Goal: Navigation & Orientation: Find specific page/section

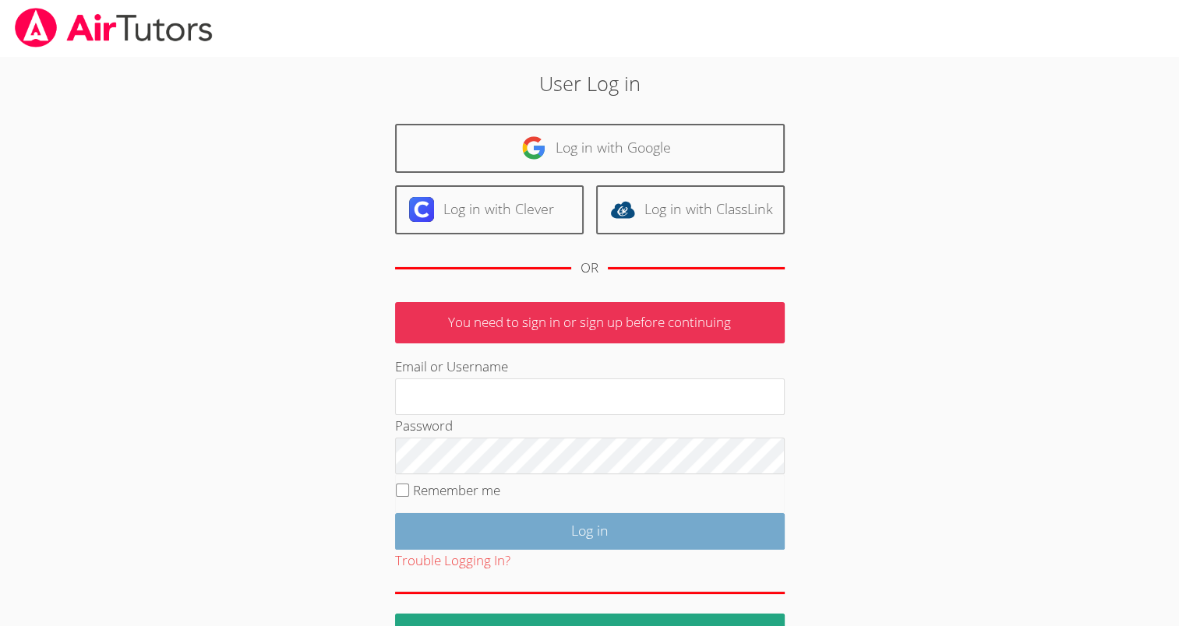
type input "mspairtutors@gmail.com"
click at [548, 534] on input "Log in" at bounding box center [590, 531] width 390 height 37
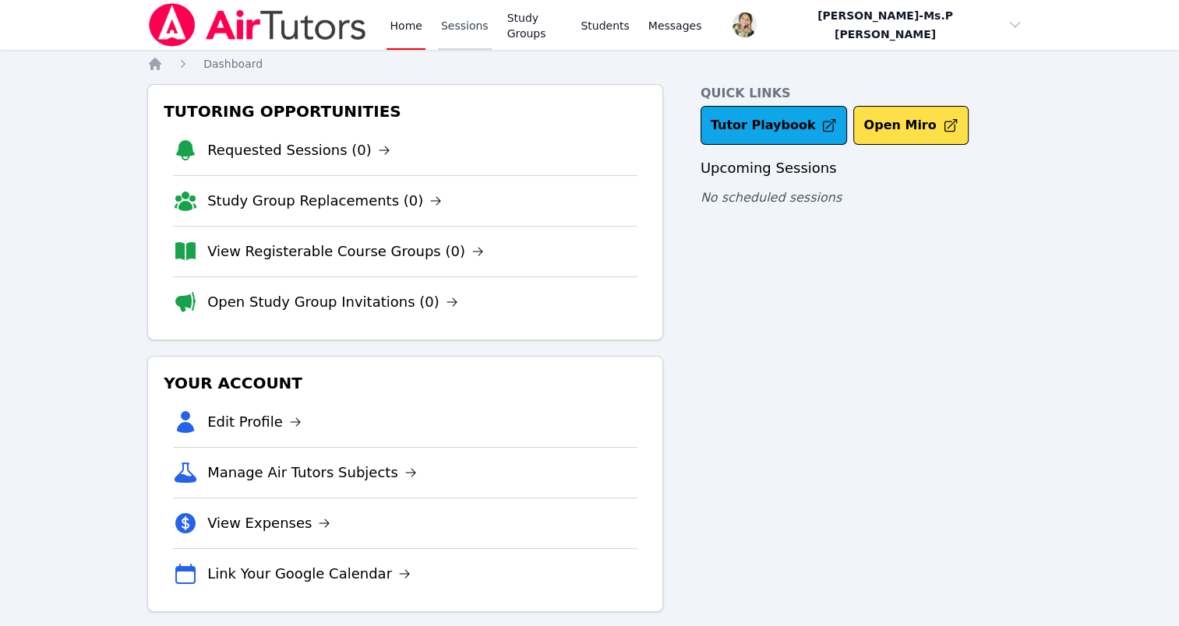
click at [454, 19] on link "Sessions" at bounding box center [465, 25] width 54 height 50
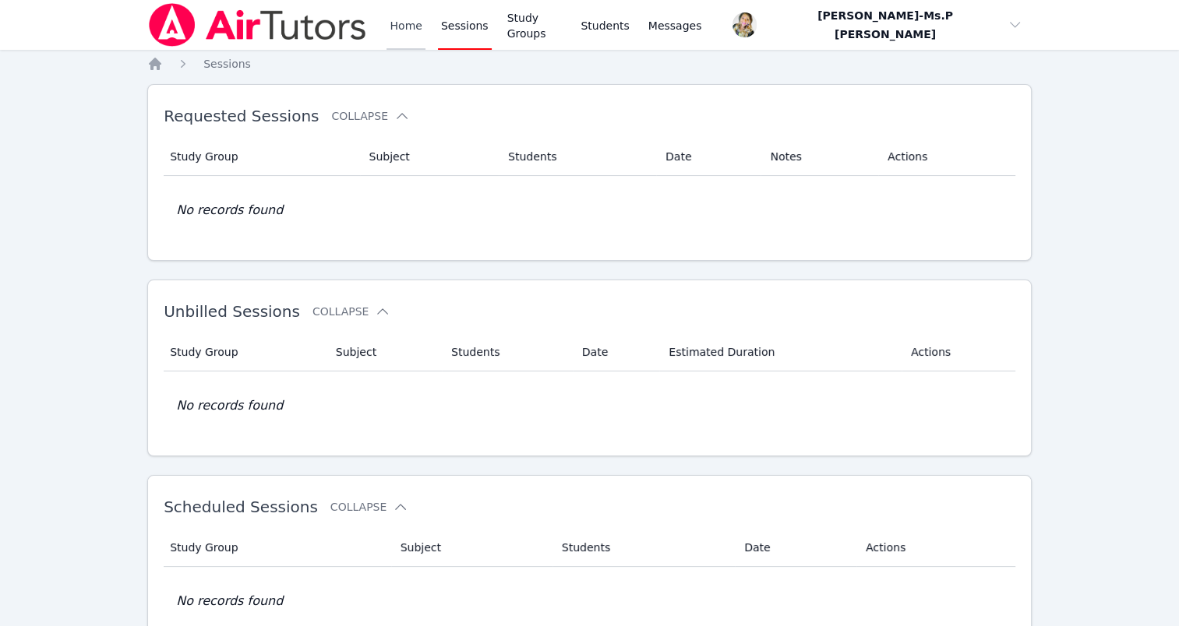
click at [394, 28] on link "Home" at bounding box center [405, 25] width 38 height 50
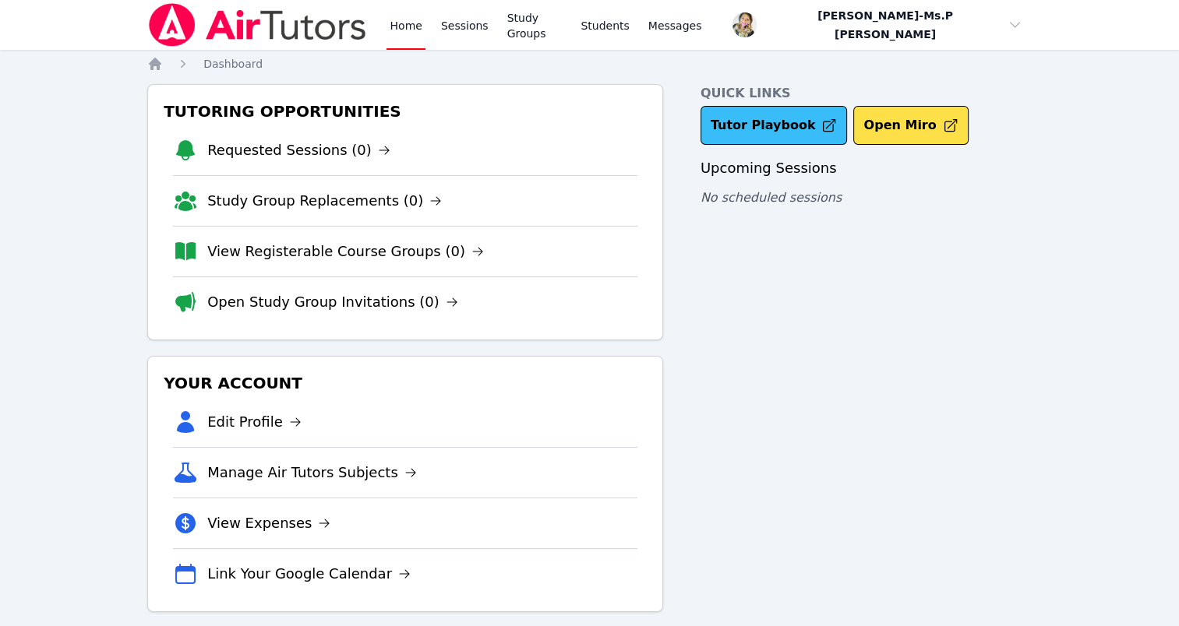
click at [740, 129] on link "Tutor Playbook" at bounding box center [773, 125] width 147 height 39
click at [408, 28] on link "Home" at bounding box center [405, 25] width 38 height 50
click at [476, 23] on link "Sessions" at bounding box center [465, 25] width 54 height 50
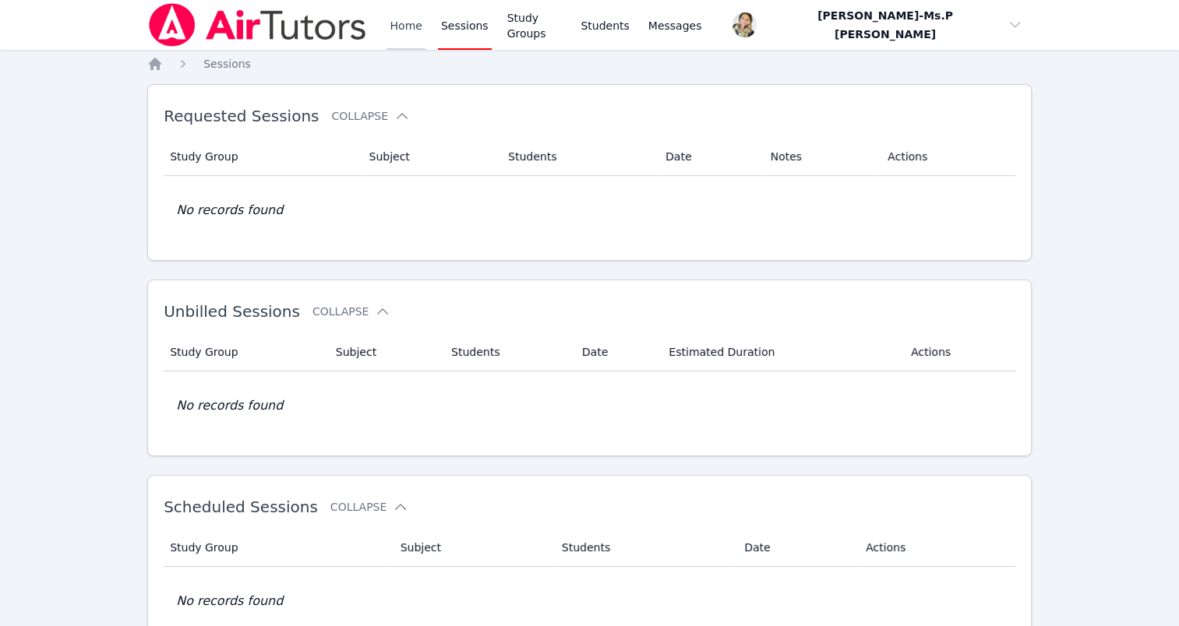
click at [394, 26] on link "Home" at bounding box center [405, 25] width 38 height 50
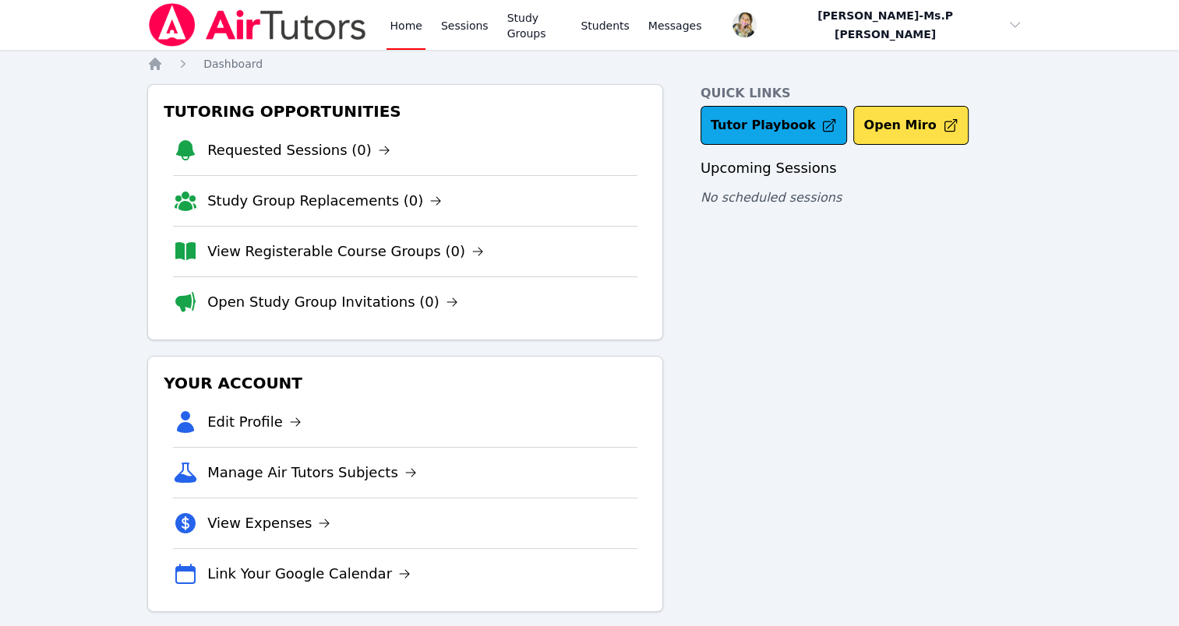
click at [492, 10] on div "Home Sessions Study Groups Students Messages" at bounding box center [545, 25] width 318 height 50
click at [458, 31] on link "Sessions" at bounding box center [465, 25] width 54 height 50
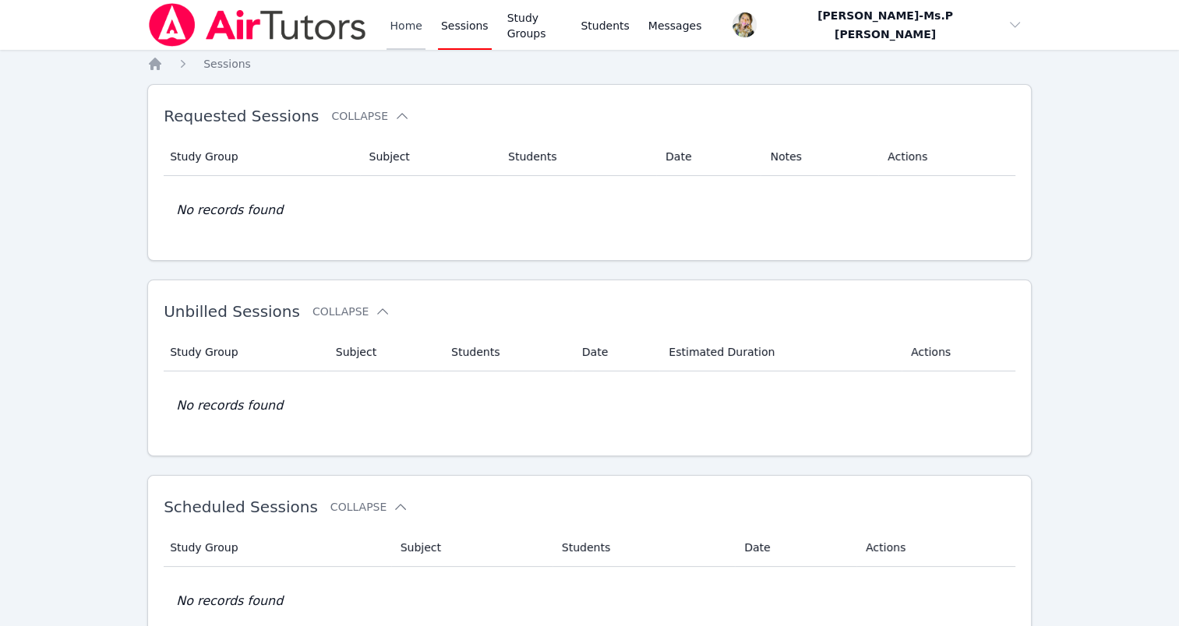
click at [416, 32] on link "Home" at bounding box center [405, 25] width 38 height 50
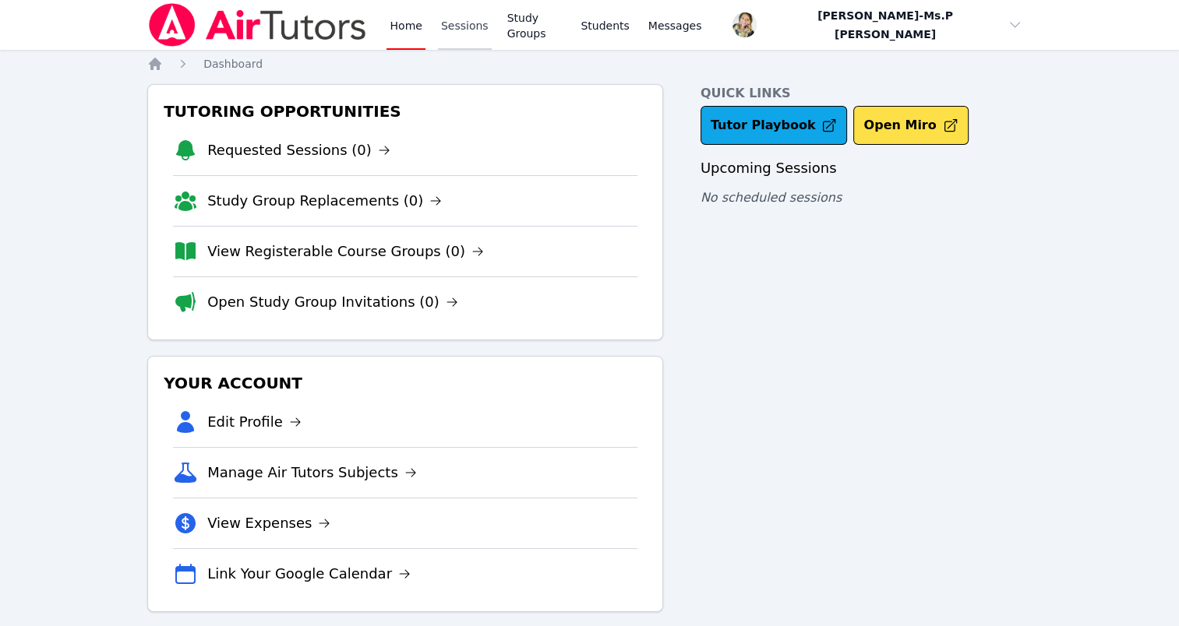
click at [467, 14] on link "Sessions" at bounding box center [465, 25] width 54 height 50
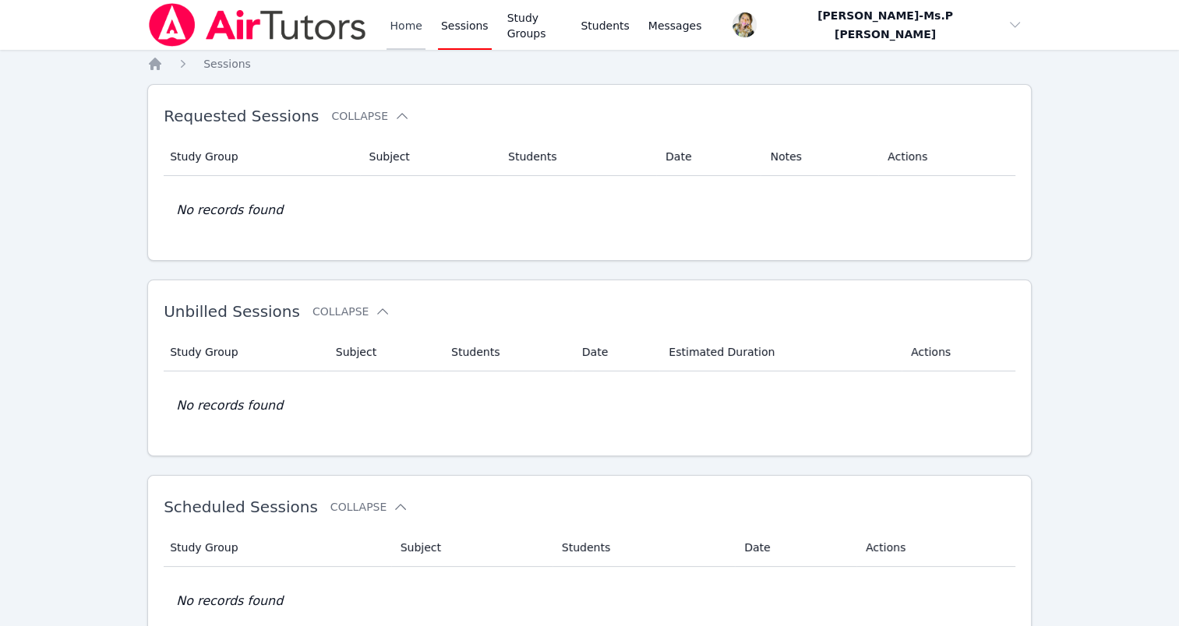
click at [393, 31] on link "Home" at bounding box center [405, 25] width 38 height 50
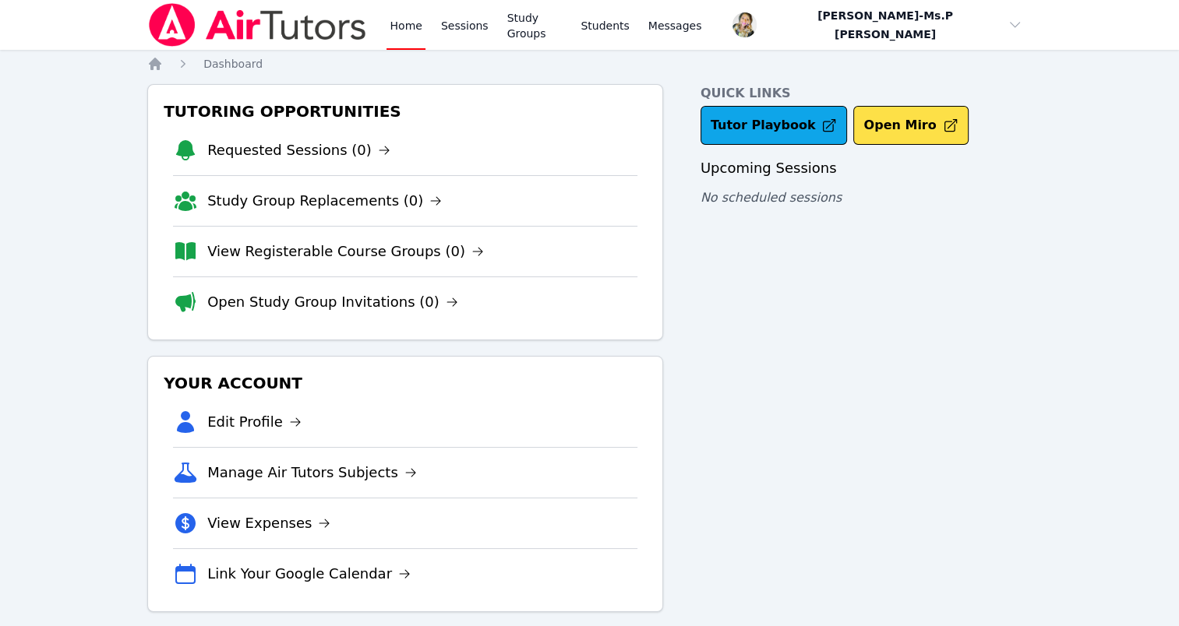
click at [432, 33] on div "Home Sessions Study Groups Students Messages" at bounding box center [545, 25] width 318 height 50
click at [464, 40] on link "Sessions" at bounding box center [465, 25] width 54 height 50
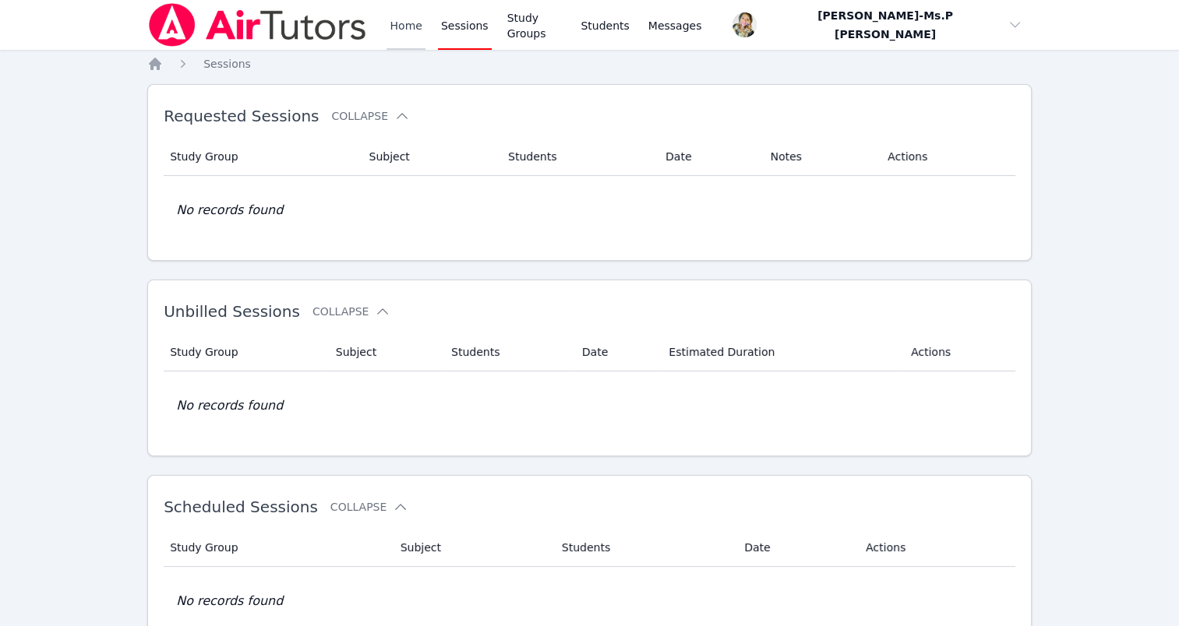
click at [393, 28] on link "Home" at bounding box center [405, 25] width 38 height 50
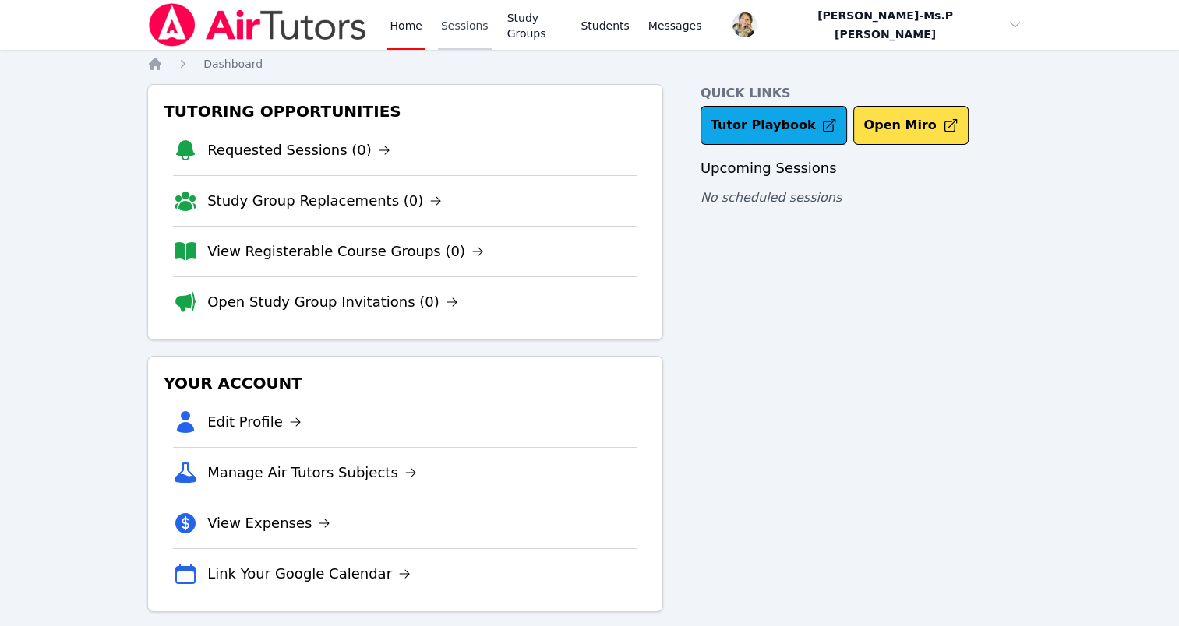
click at [464, 26] on link "Sessions" at bounding box center [465, 25] width 54 height 50
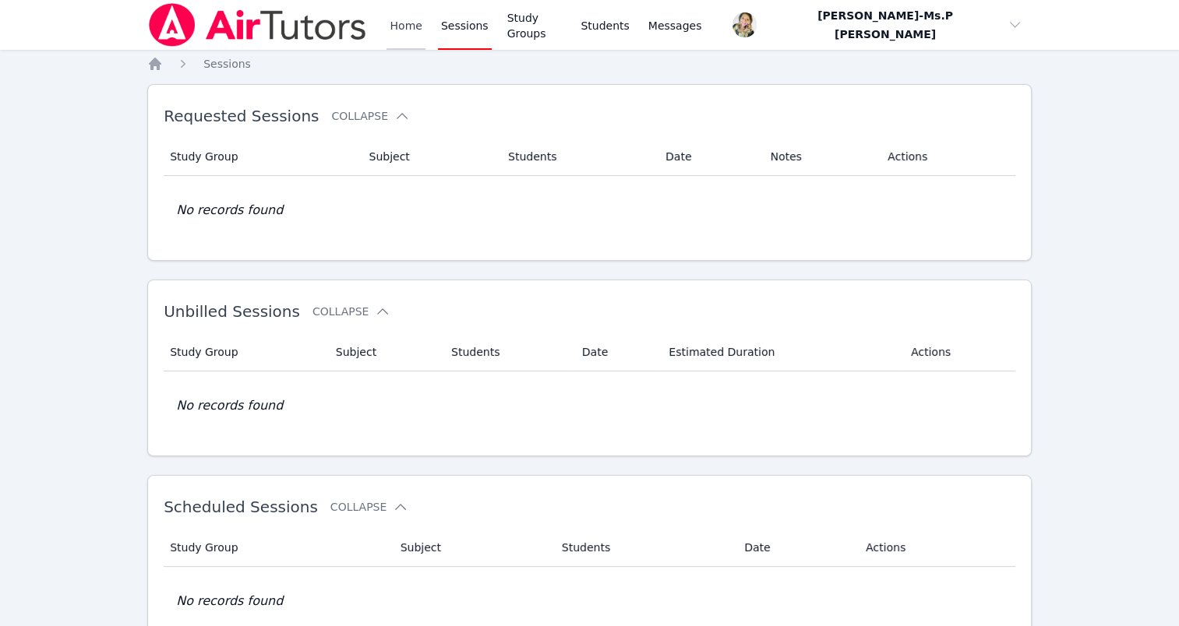
click at [399, 18] on link "Home" at bounding box center [405, 25] width 38 height 50
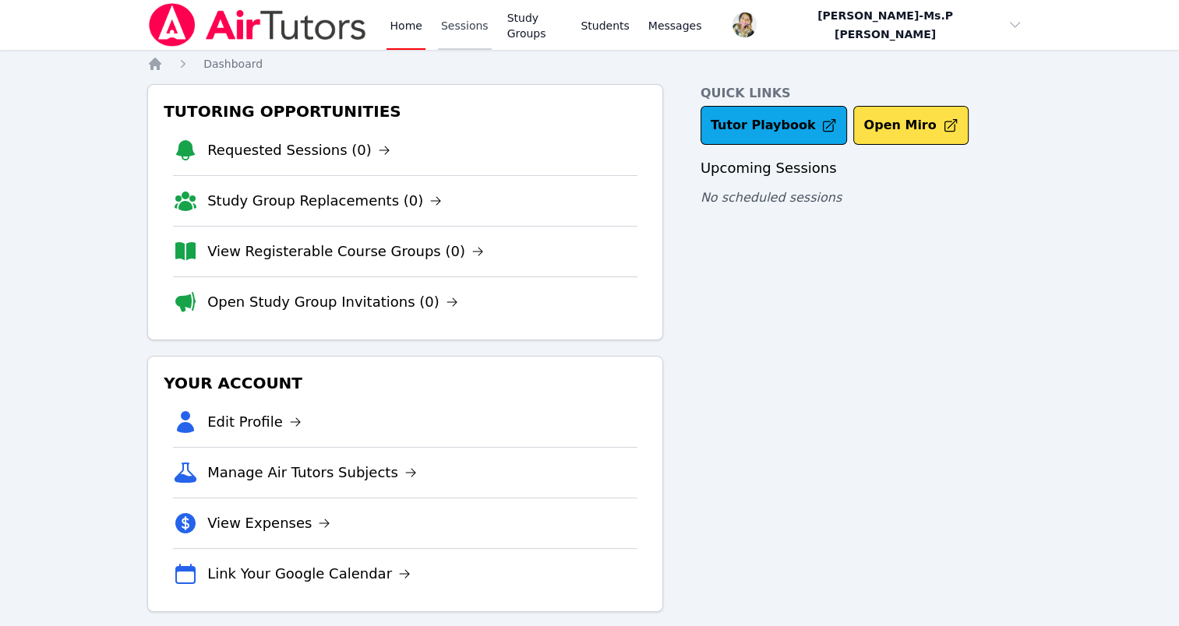
click at [465, 35] on link "Sessions" at bounding box center [465, 25] width 54 height 50
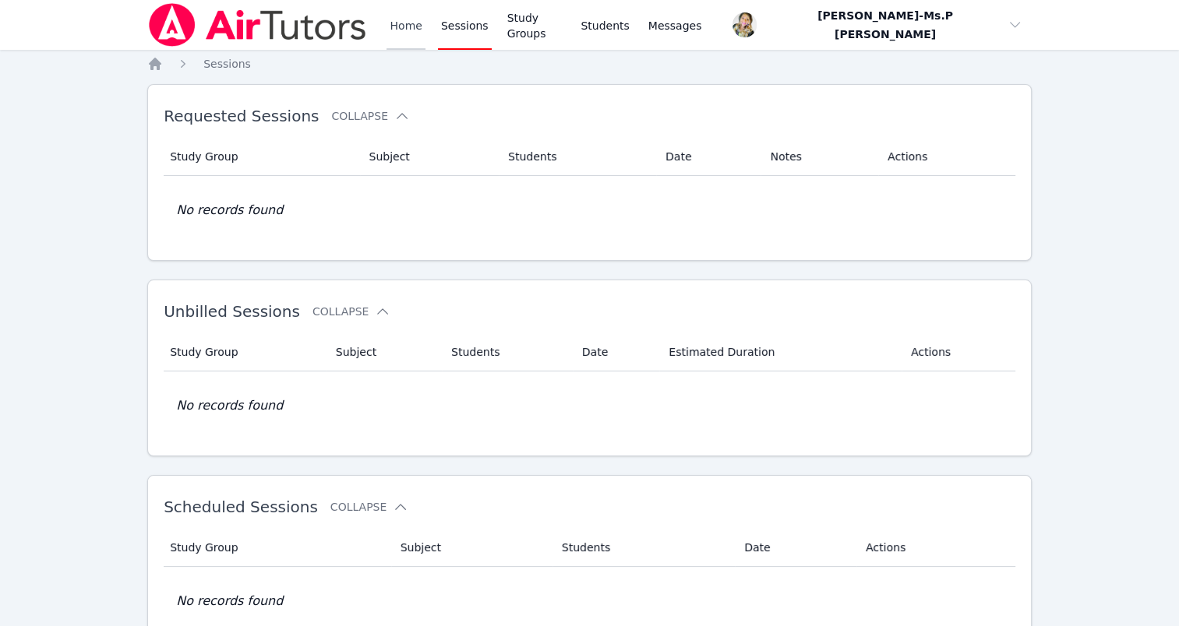
click at [407, 29] on link "Home" at bounding box center [405, 25] width 38 height 50
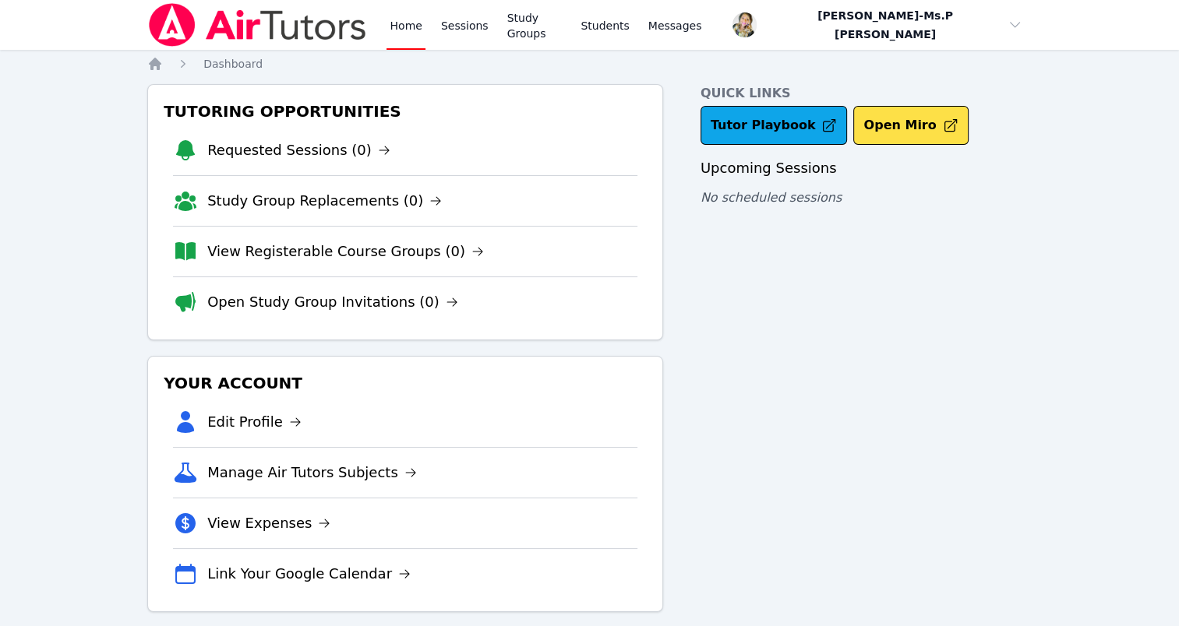
click at [492, 22] on div "Home Sessions Study Groups Students Messages" at bounding box center [545, 25] width 318 height 50
click at [471, 28] on link "Sessions" at bounding box center [465, 25] width 54 height 50
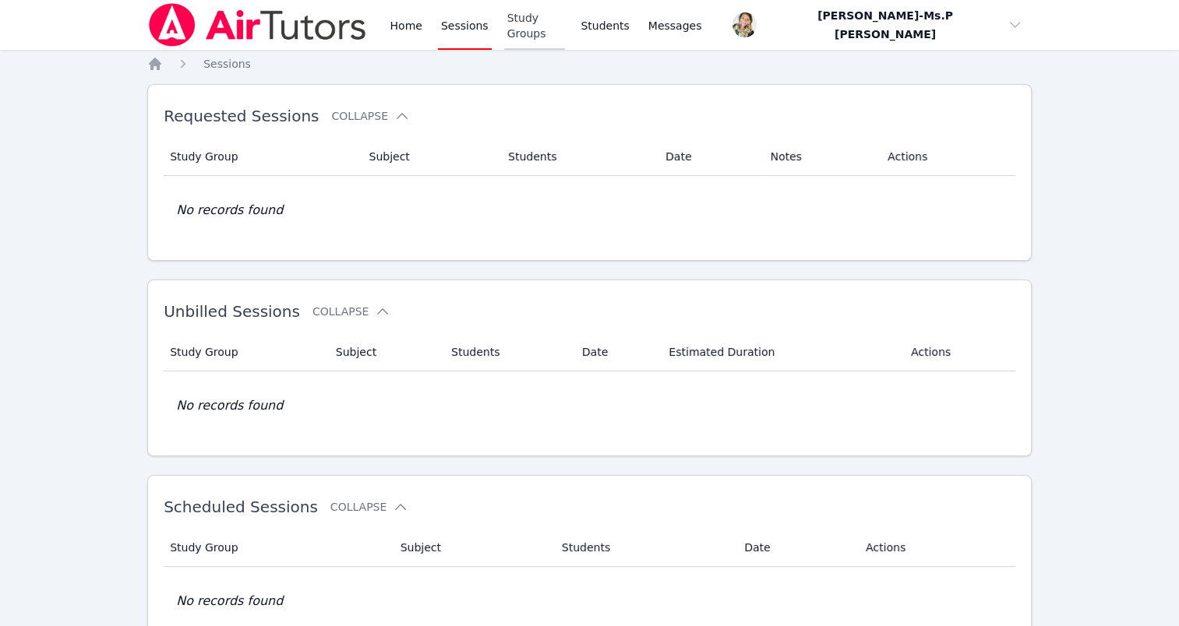
click at [530, 19] on link "Study Groups" at bounding box center [535, 25] width 62 height 50
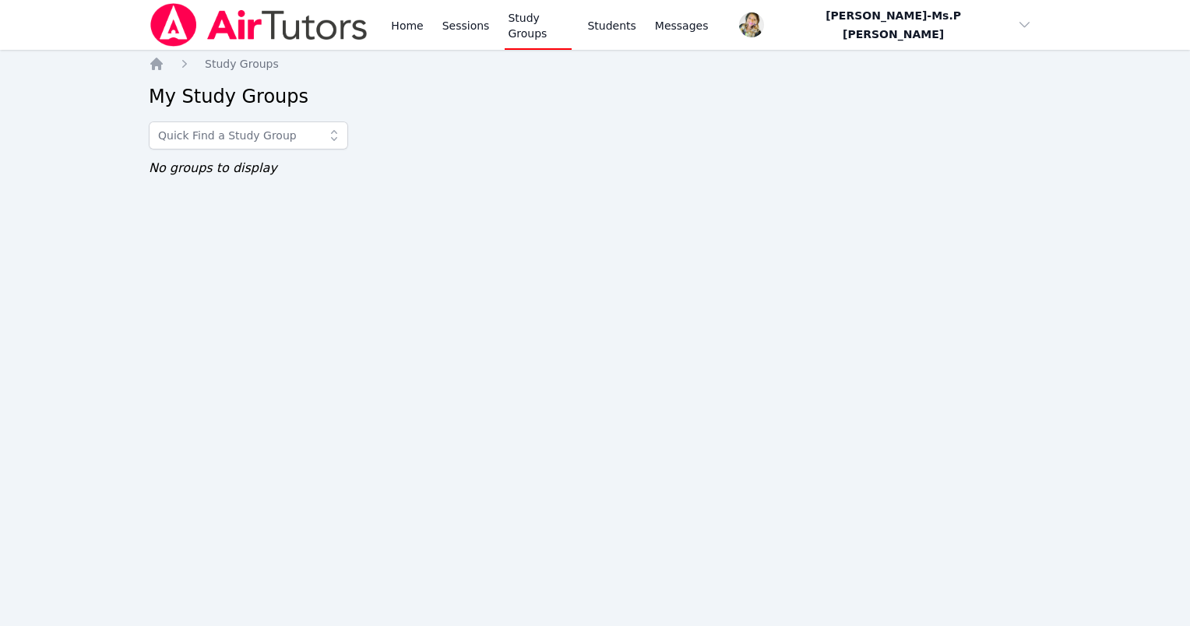
click at [375, 28] on div "Home Sessions Study Groups Students Messages" at bounding box center [430, 25] width 562 height 50
click at [411, 24] on link "Home" at bounding box center [407, 25] width 38 height 50
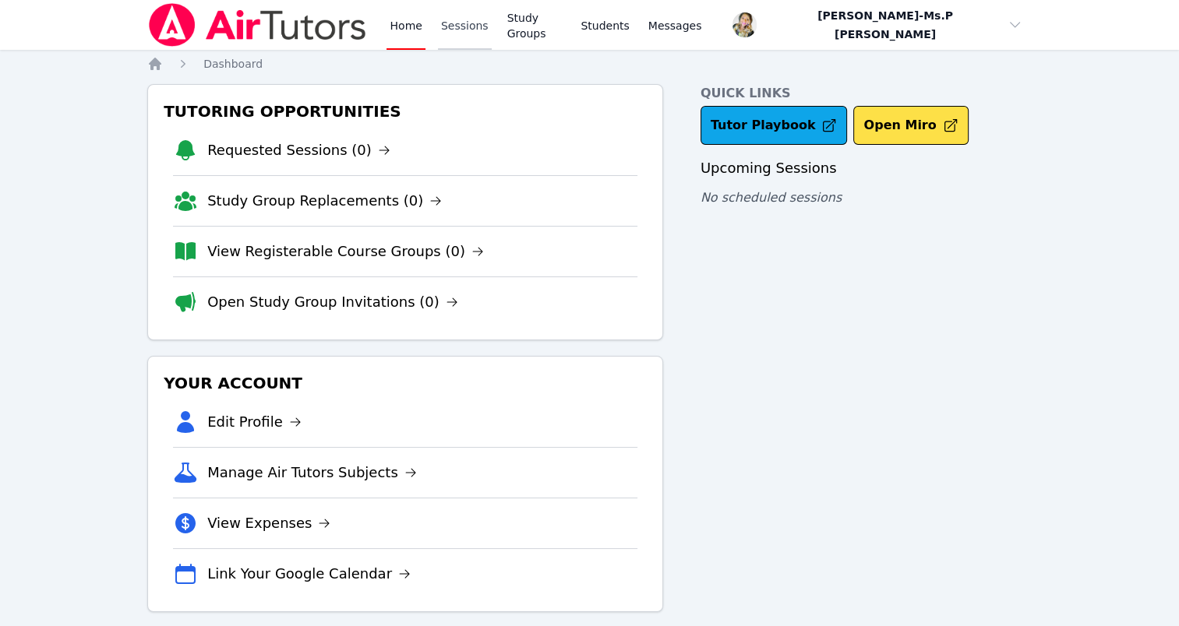
click at [471, 34] on link "Sessions" at bounding box center [465, 25] width 54 height 50
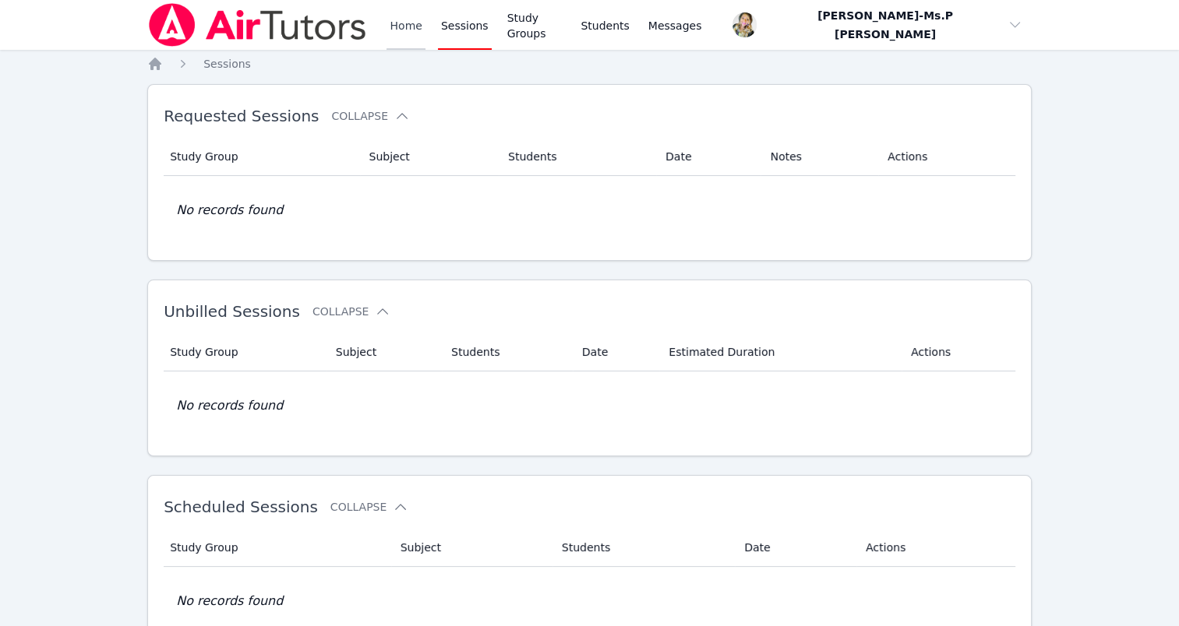
click at [397, 15] on link "Home" at bounding box center [405, 25] width 38 height 50
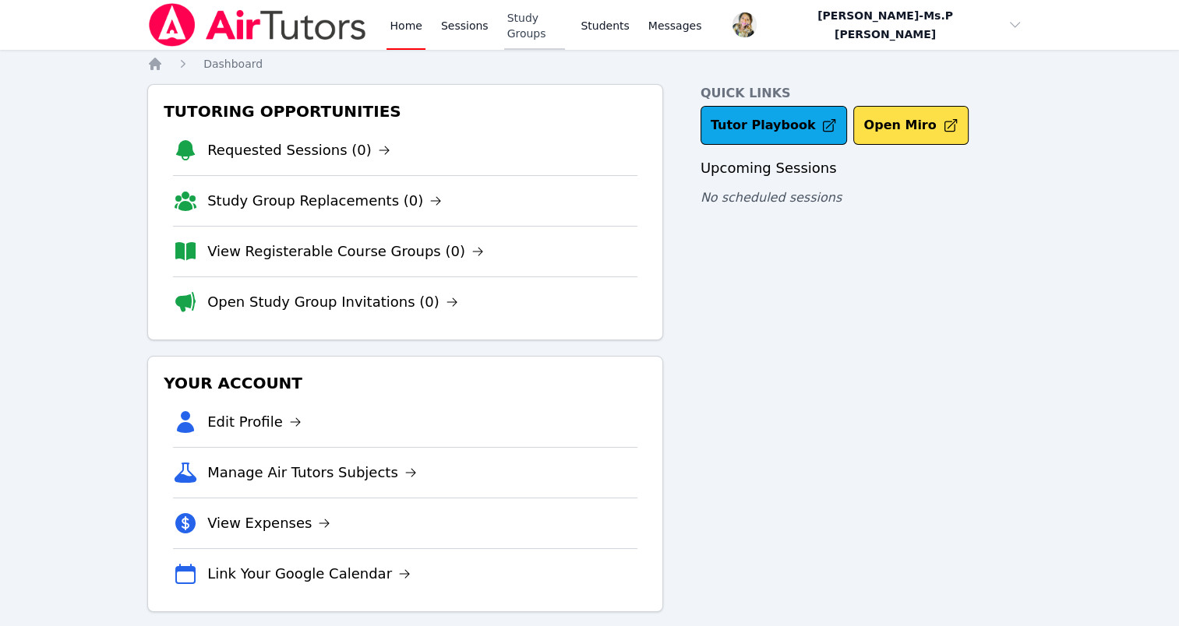
click at [504, 26] on link "Study Groups" at bounding box center [535, 25] width 62 height 50
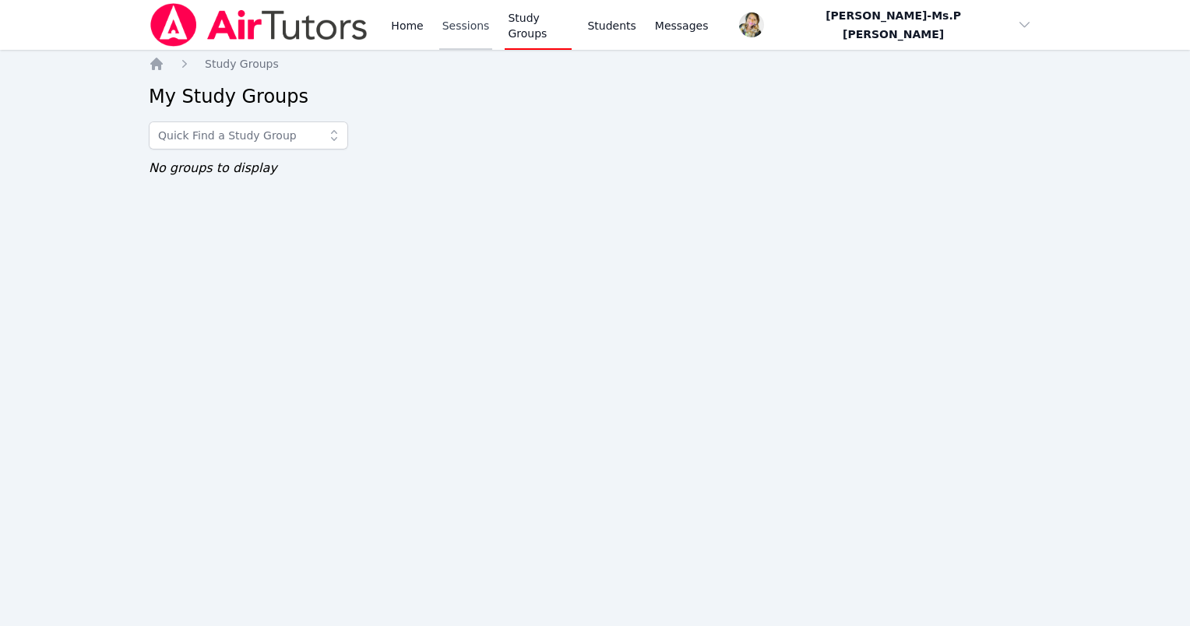
click at [449, 19] on link "Sessions" at bounding box center [466, 25] width 54 height 50
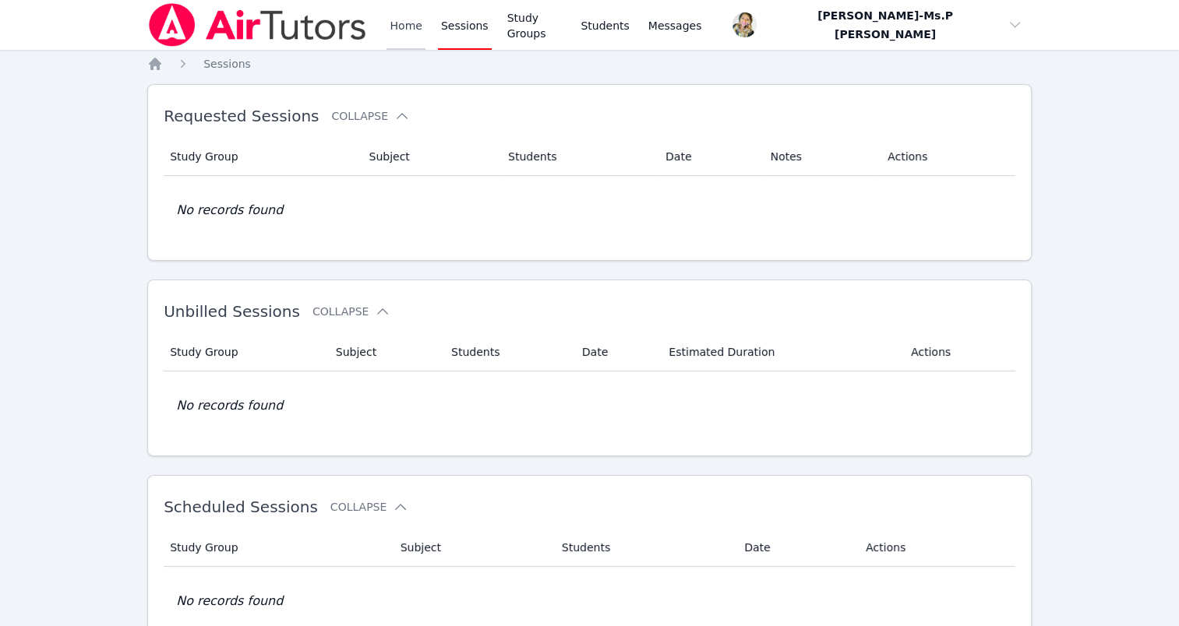
click at [408, 25] on link "Home" at bounding box center [405, 25] width 38 height 50
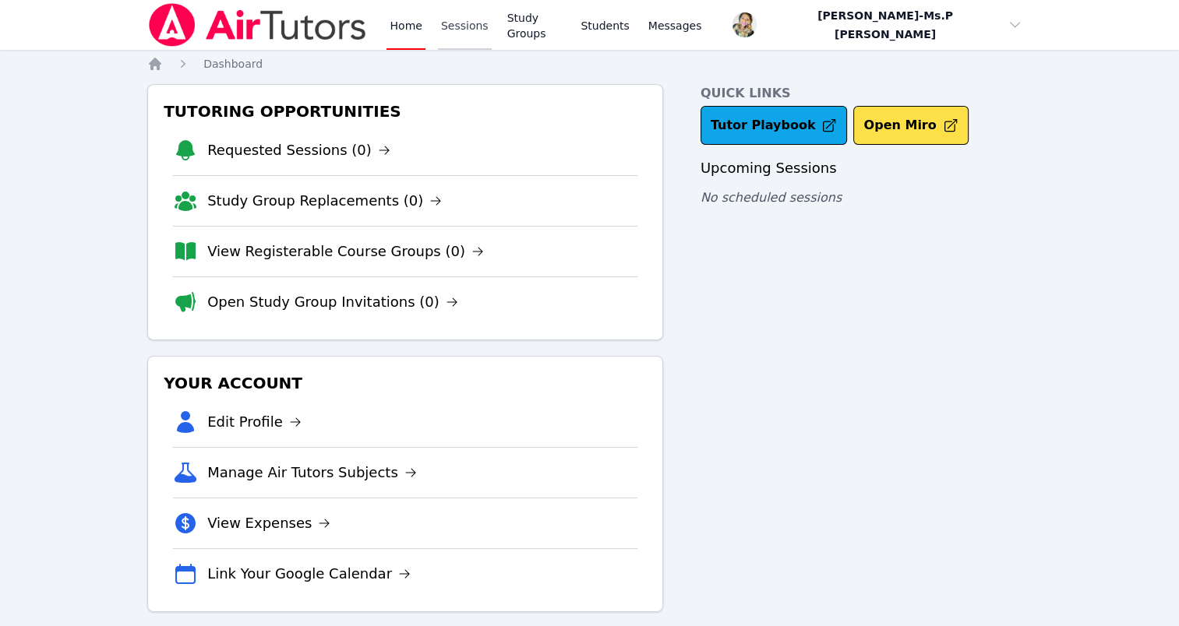
click at [460, 9] on link "Sessions" at bounding box center [465, 25] width 54 height 50
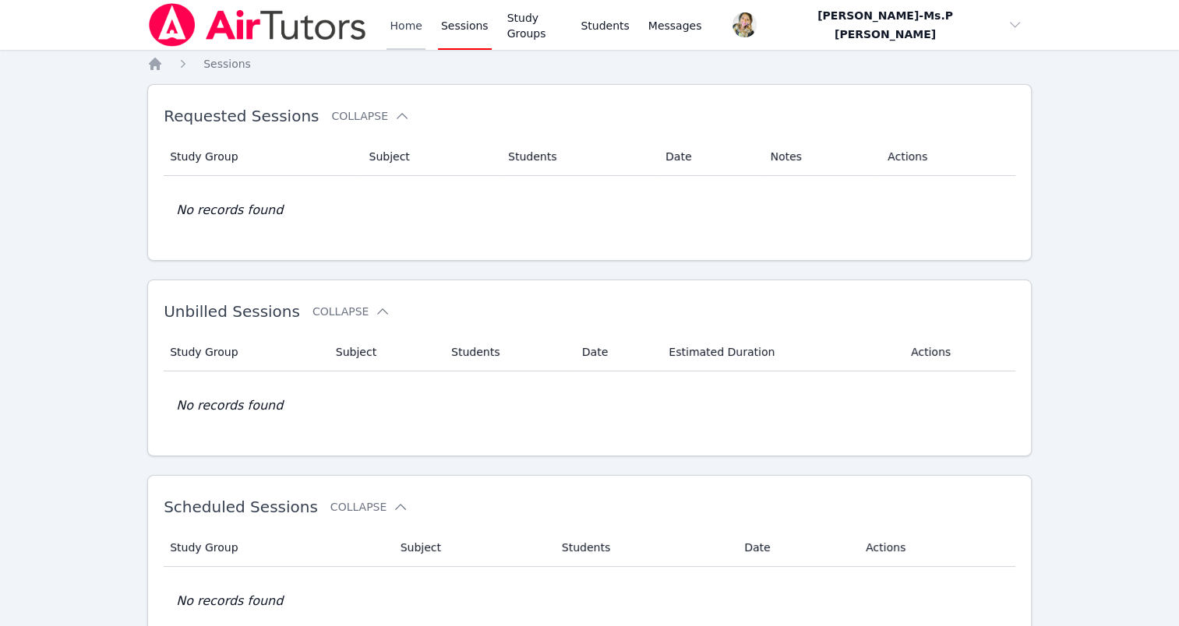
click at [393, 28] on link "Home" at bounding box center [405, 25] width 38 height 50
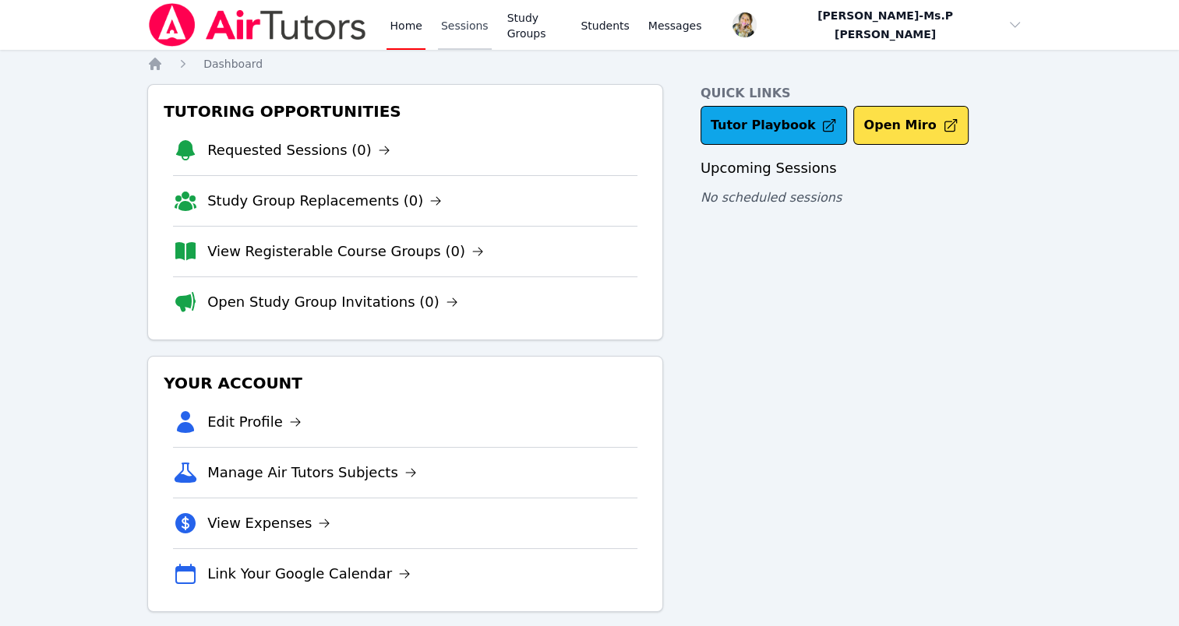
click at [477, 30] on link "Sessions" at bounding box center [465, 25] width 54 height 50
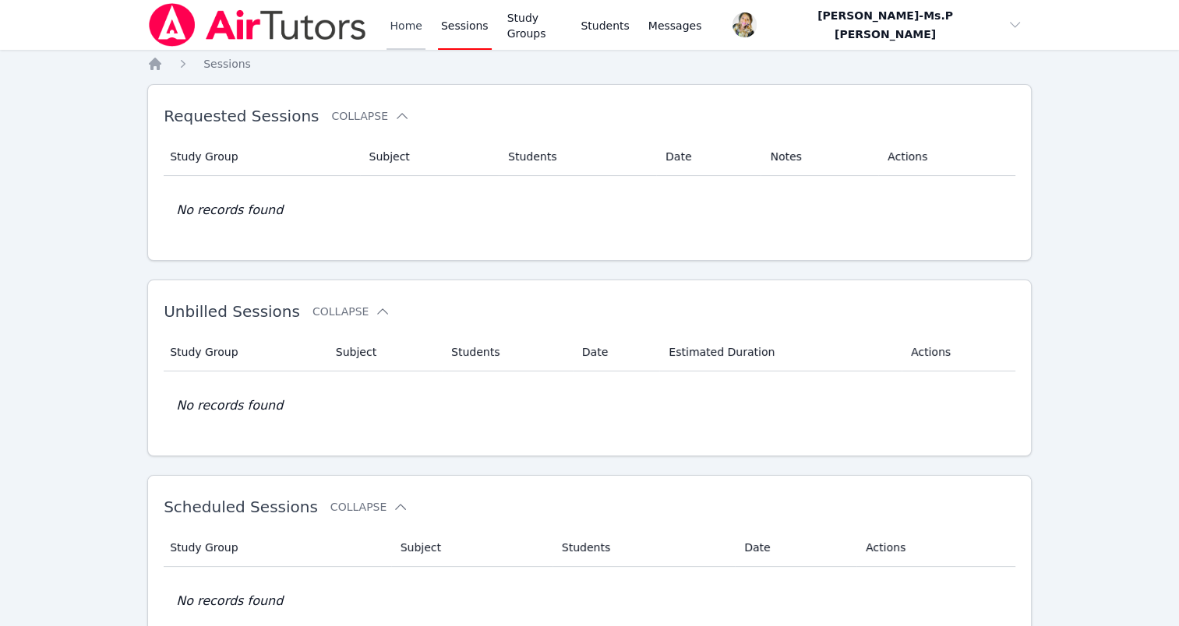
click at [404, 37] on link "Home" at bounding box center [405, 25] width 38 height 50
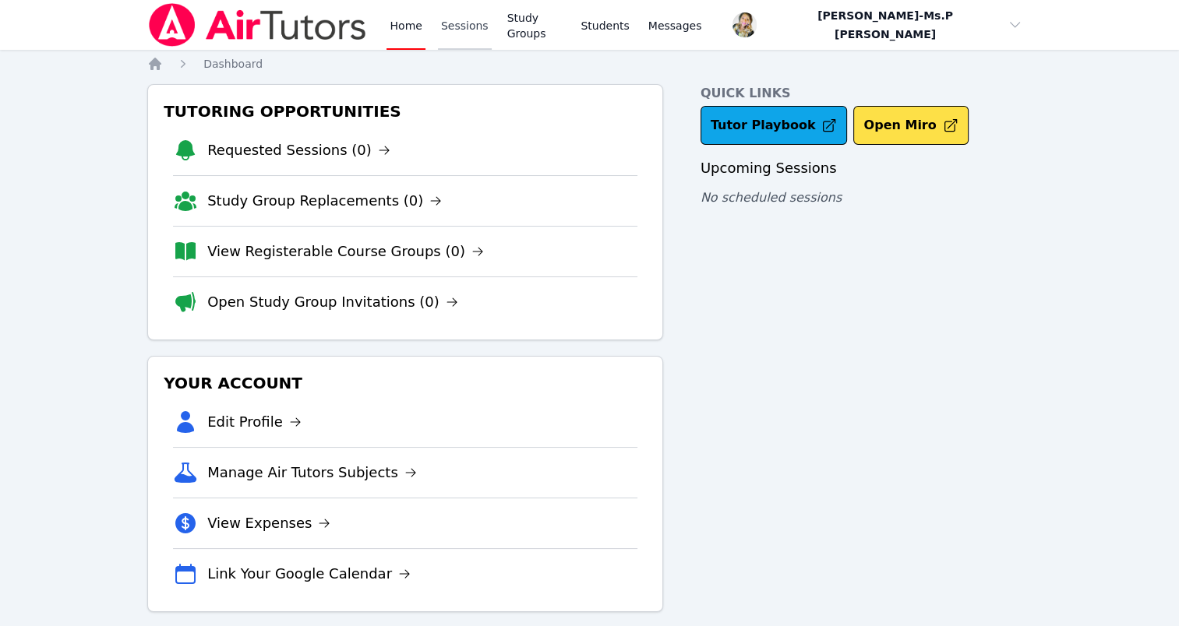
click at [463, 23] on link "Sessions" at bounding box center [465, 25] width 54 height 50
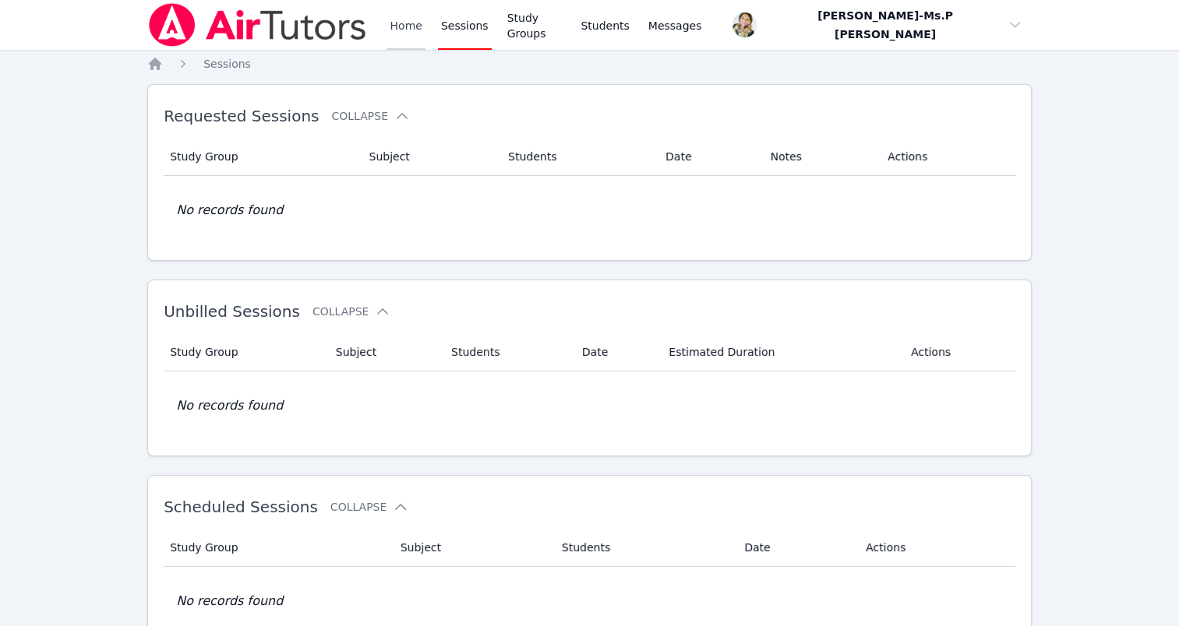
click at [418, 24] on link "Home" at bounding box center [405, 25] width 38 height 50
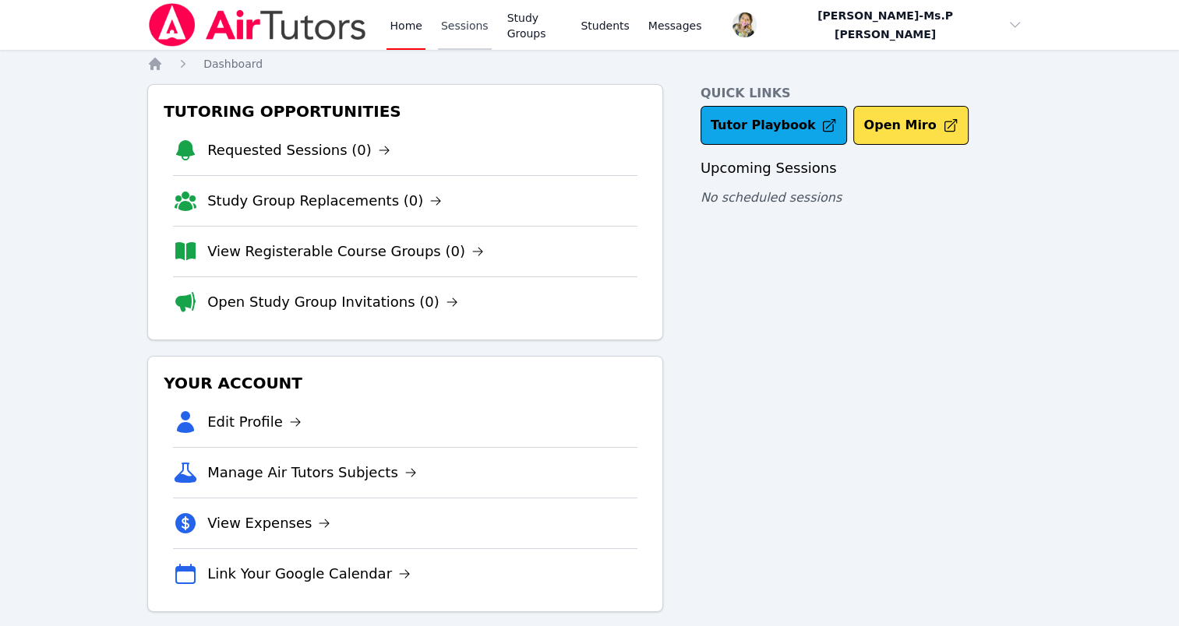
click at [449, 26] on link "Sessions" at bounding box center [465, 25] width 54 height 50
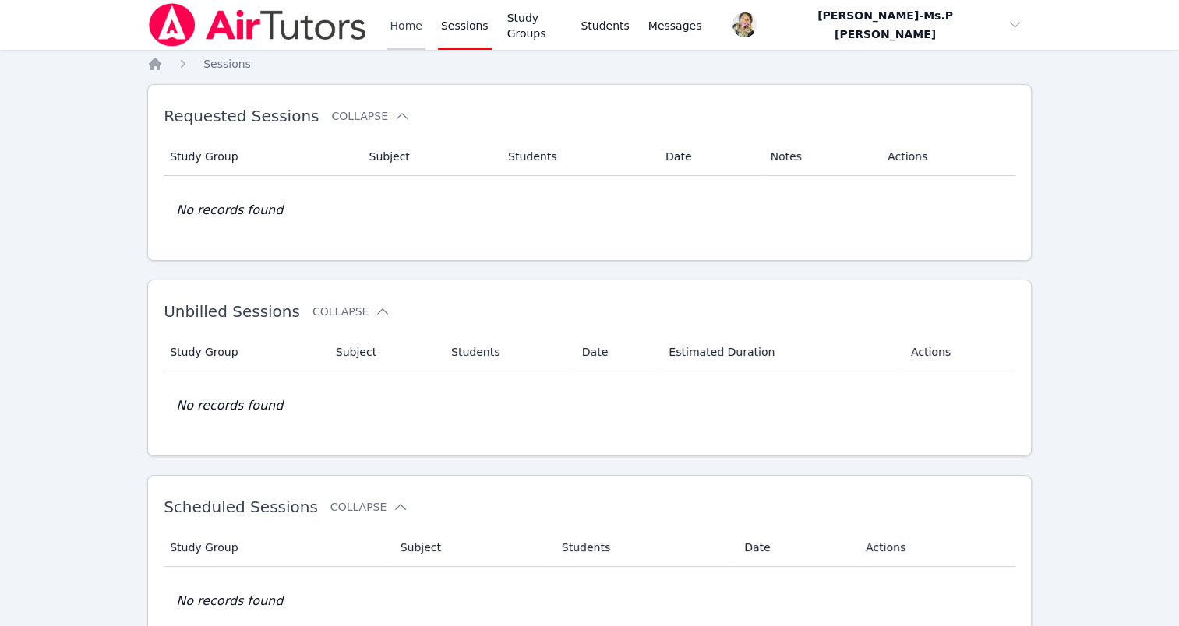
click at [402, 24] on link "Home" at bounding box center [405, 25] width 38 height 50
